Goal: Task Accomplishment & Management: Manage account settings

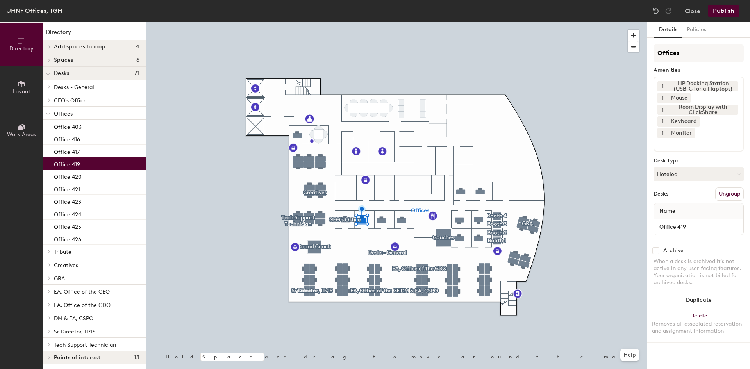
click at [716, 138] on input at bounding box center [692, 142] width 70 height 9
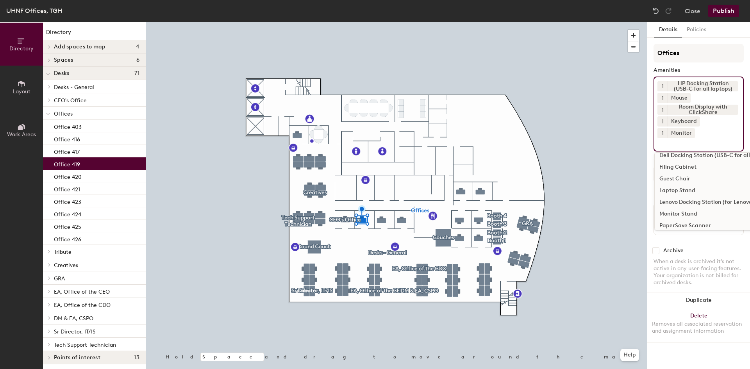
scroll to position [78, 0]
click at [684, 160] on div "Laptop Stand" at bounding box center [744, 166] width 181 height 12
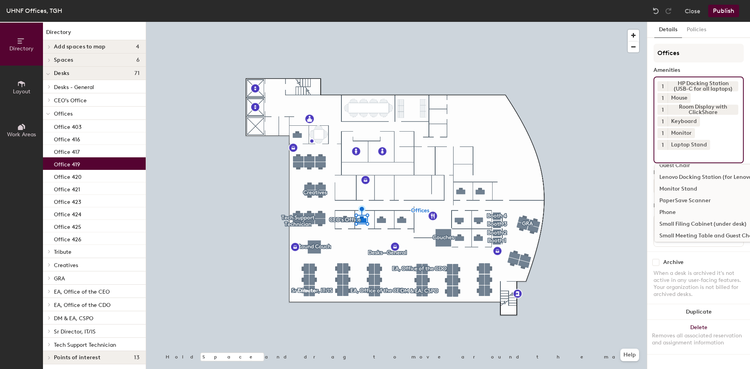
click at [731, 9] on button "Publish" at bounding box center [723, 11] width 31 height 12
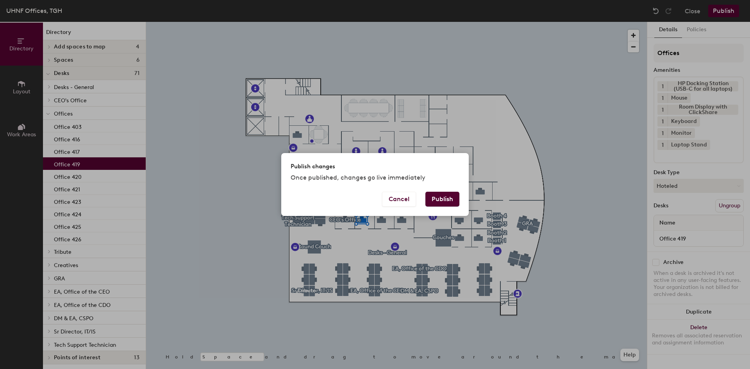
click at [445, 204] on button "Publish" at bounding box center [442, 199] width 34 height 15
